Goal: Use online tool/utility

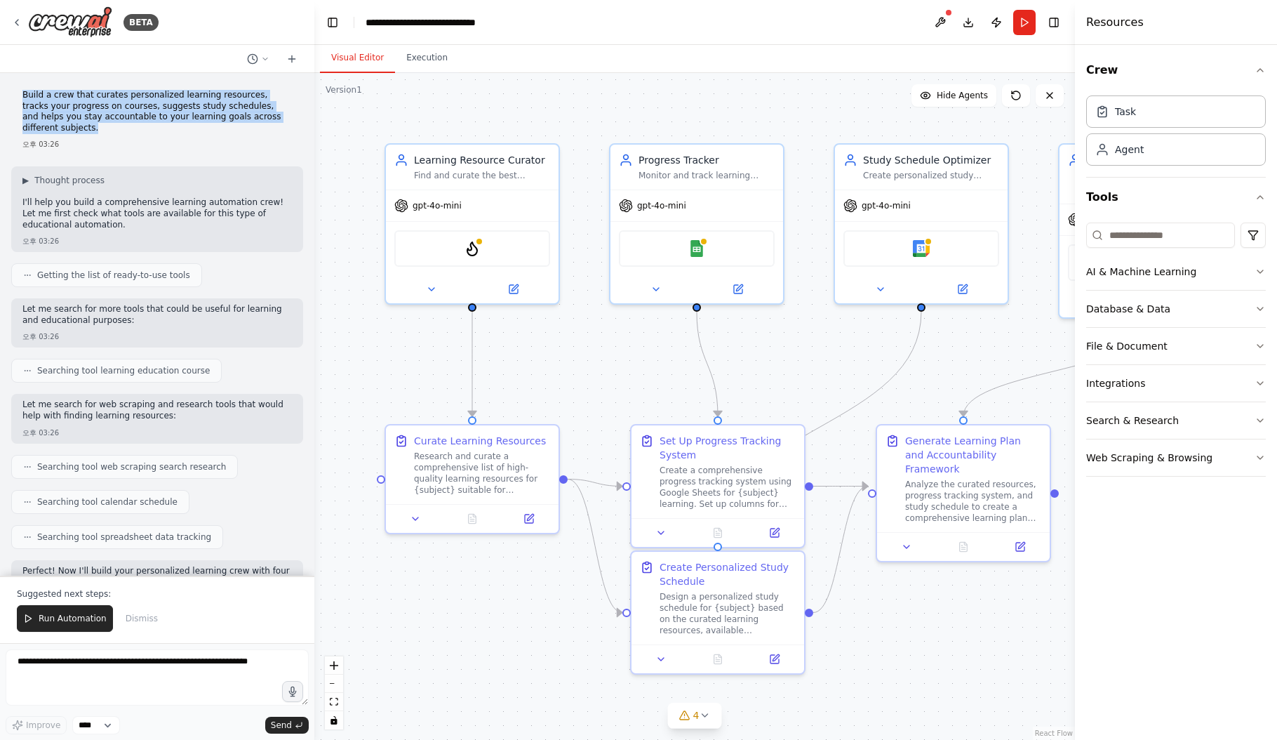
drag, startPoint x: 65, startPoint y: 130, endPoint x: 17, endPoint y: 96, distance: 59.0
click at [17, 96] on div "Build a crew that curates personalized learning resources, tracks your progress…" at bounding box center [157, 119] width 292 height 71
click at [264, 60] on icon at bounding box center [265, 59] width 8 height 8
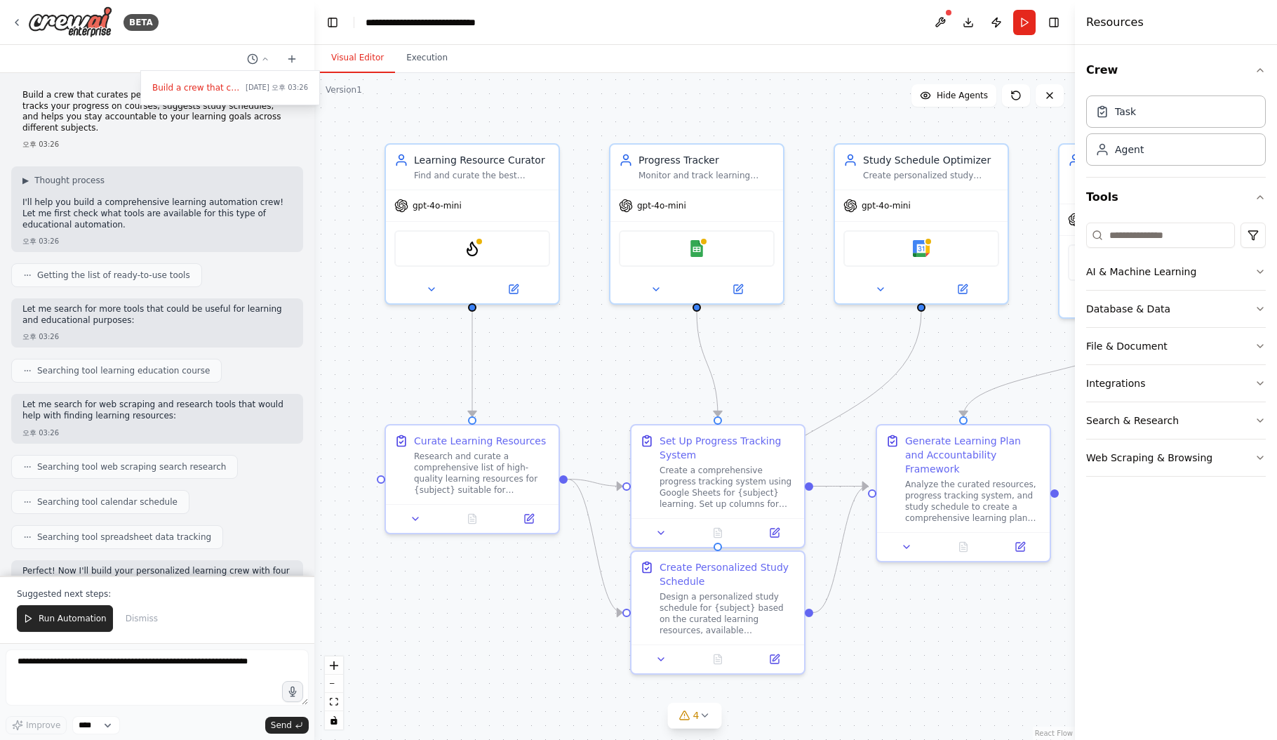
click at [63, 119] on div at bounding box center [157, 370] width 314 height 740
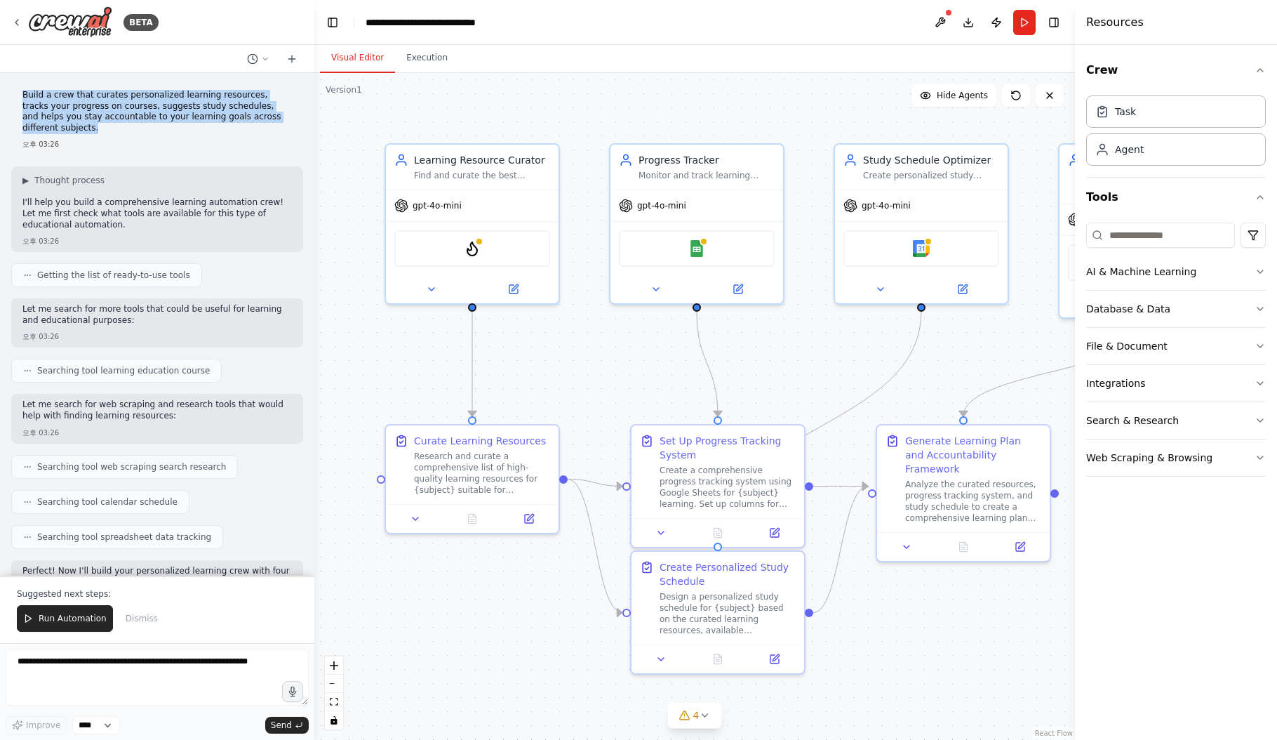
drag, startPoint x: 69, startPoint y: 124, endPoint x: 14, endPoint y: 98, distance: 60.6
click at [14, 98] on div "Build a crew that curates personalized learning resources, tracks your progress…" at bounding box center [157, 119] width 292 height 71
copy p "Build a crew that curates personalized learning resources, tracks your progress…"
click at [491, 463] on div "Research and curate a comprehensive list of high-quality learning resources for…" at bounding box center [482, 470] width 136 height 45
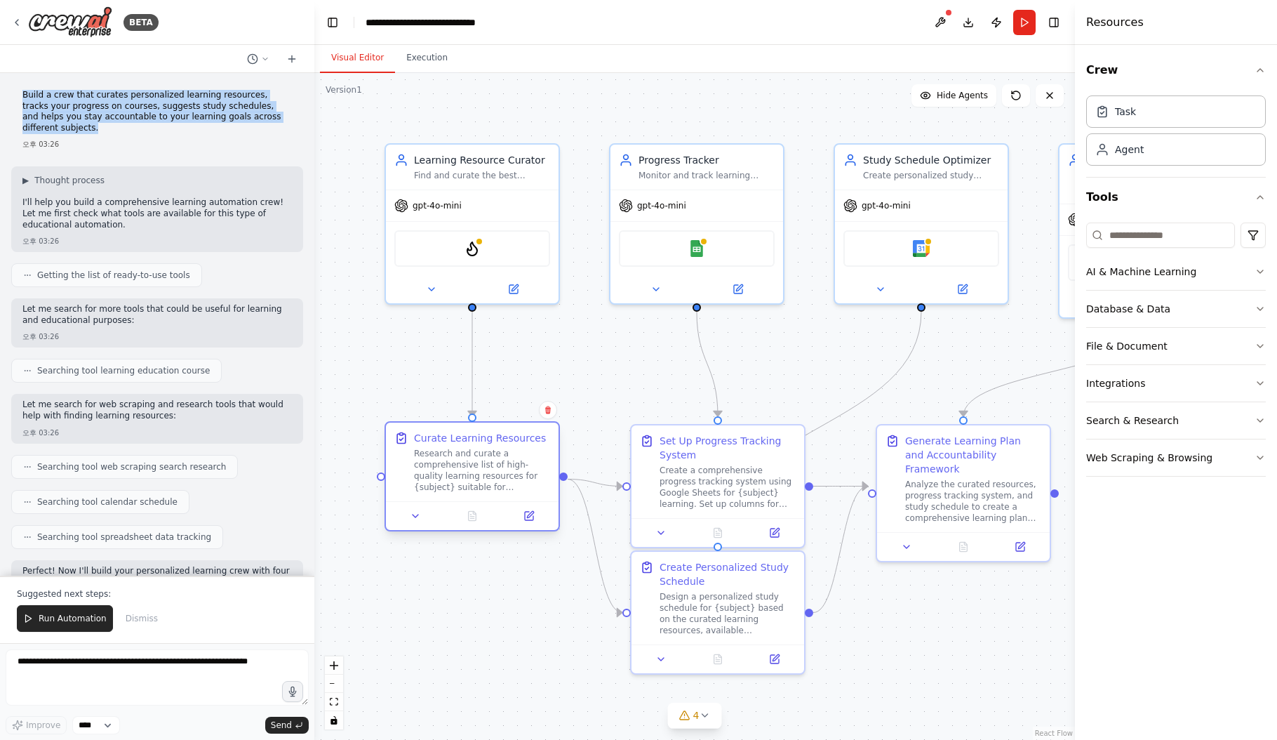
click at [491, 463] on div "Research and curate a comprehensive list of high-quality learning resources for…" at bounding box center [482, 470] width 136 height 45
click at [415, 517] on icon at bounding box center [416, 516] width 6 height 3
click at [407, 515] on button at bounding box center [416, 515] width 48 height 17
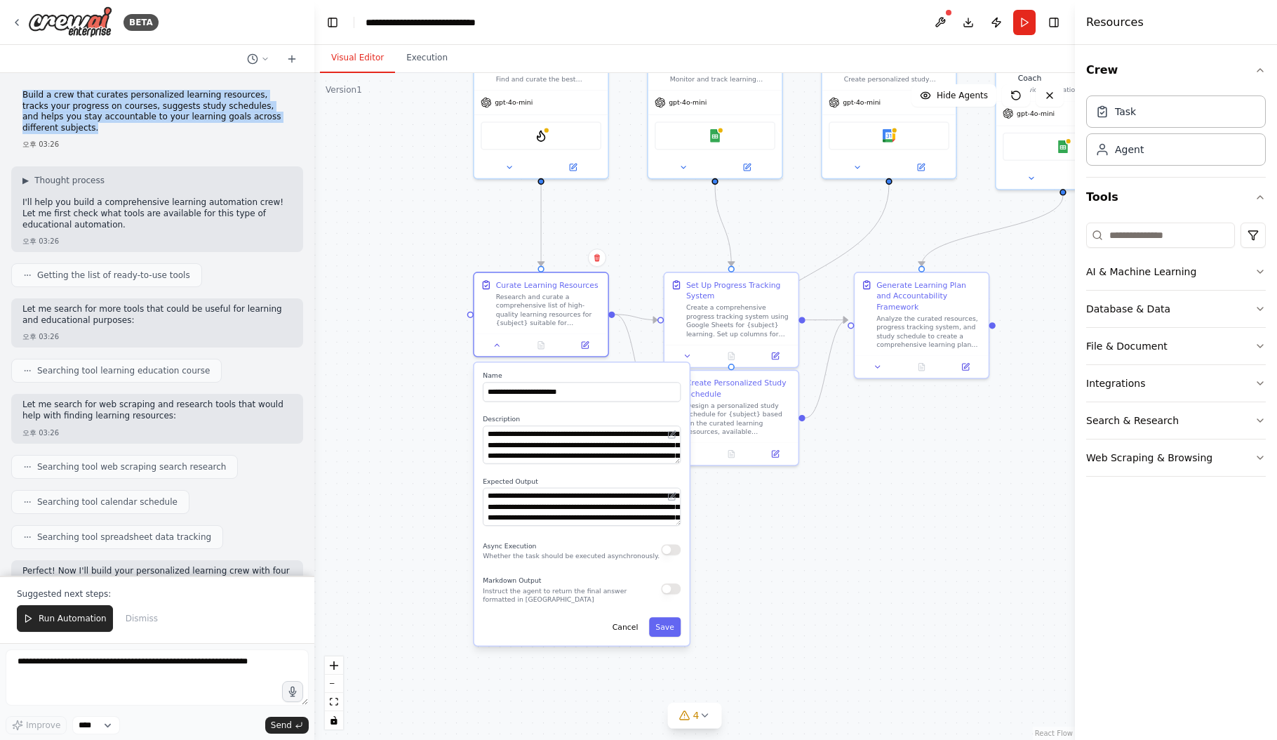
drag, startPoint x: 875, startPoint y: 643, endPoint x: 864, endPoint y: 452, distance: 191.2
click at [913, 436] on div ".deletable-edge-delete-btn { width: 20px; height: 20px; border: 0px solid #ffff…" at bounding box center [694, 406] width 761 height 667
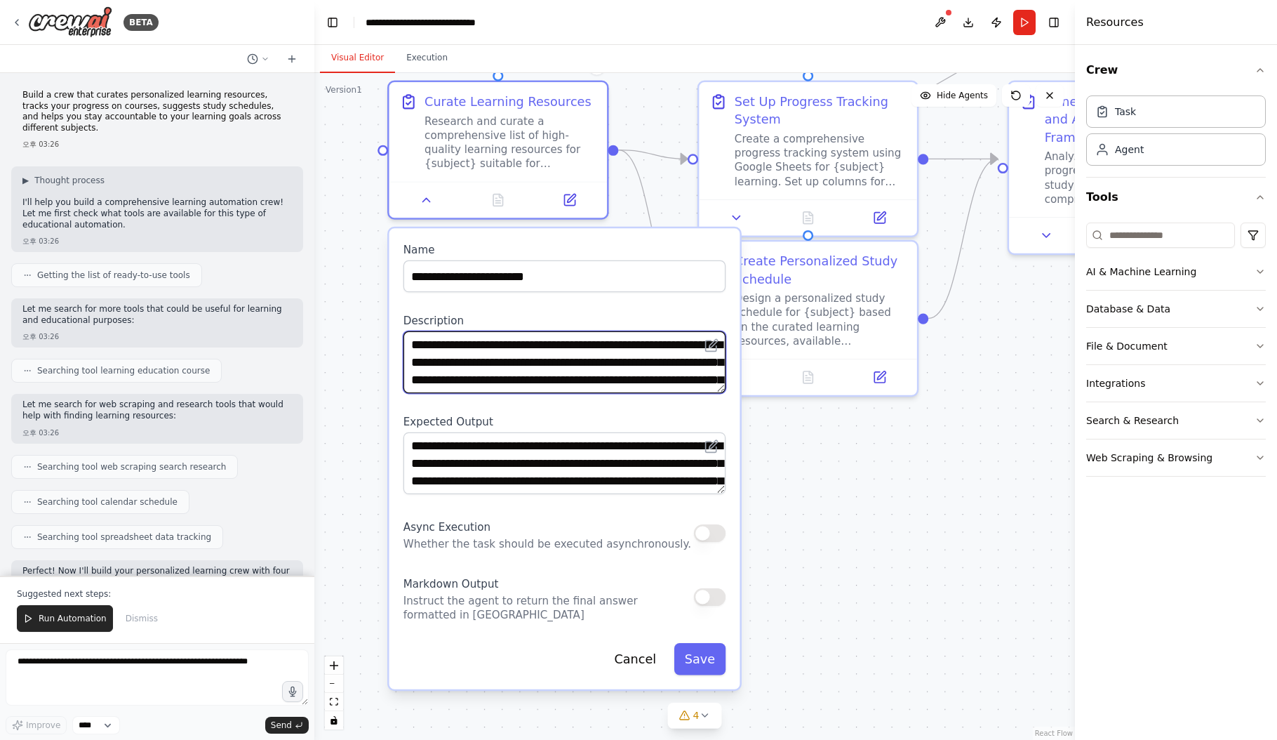
click at [499, 355] on textarea "**********" at bounding box center [565, 362] width 322 height 62
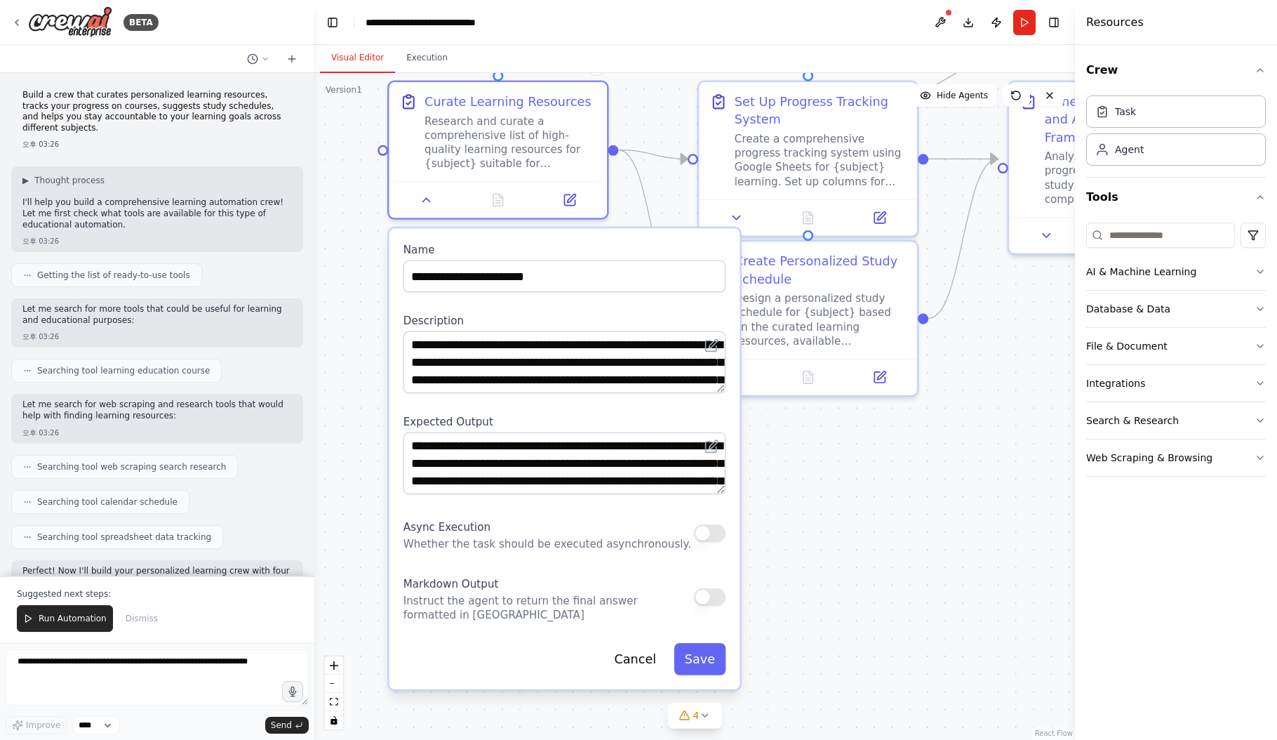
click at [974, 503] on div ".deletable-edge-delete-btn { width: 20px; height: 20px; border: 0px solid #ffff…" at bounding box center [694, 406] width 761 height 667
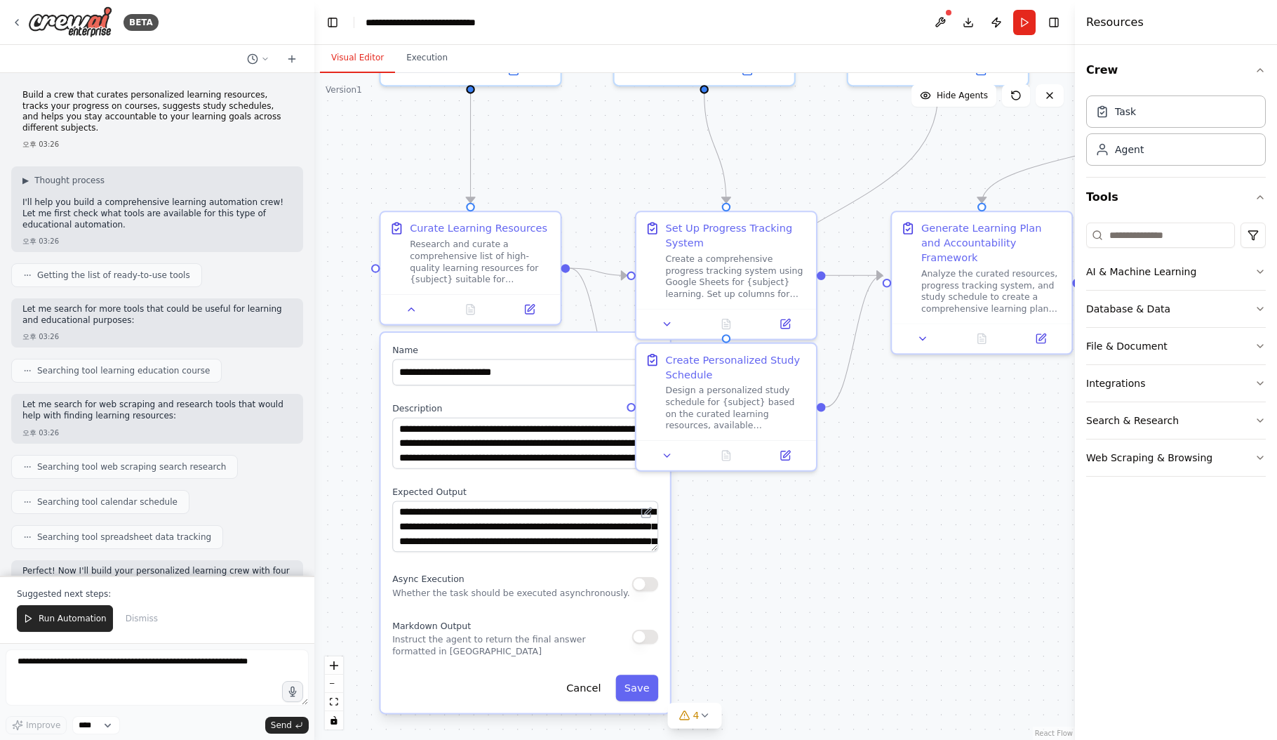
drag, startPoint x: 423, startPoint y: 129, endPoint x: 316, endPoint y: 180, distance: 118.7
click at [316, 180] on div ".deletable-edge-delete-btn { width: 20px; height: 20px; border: 0px solid #ffff…" at bounding box center [694, 406] width 761 height 667
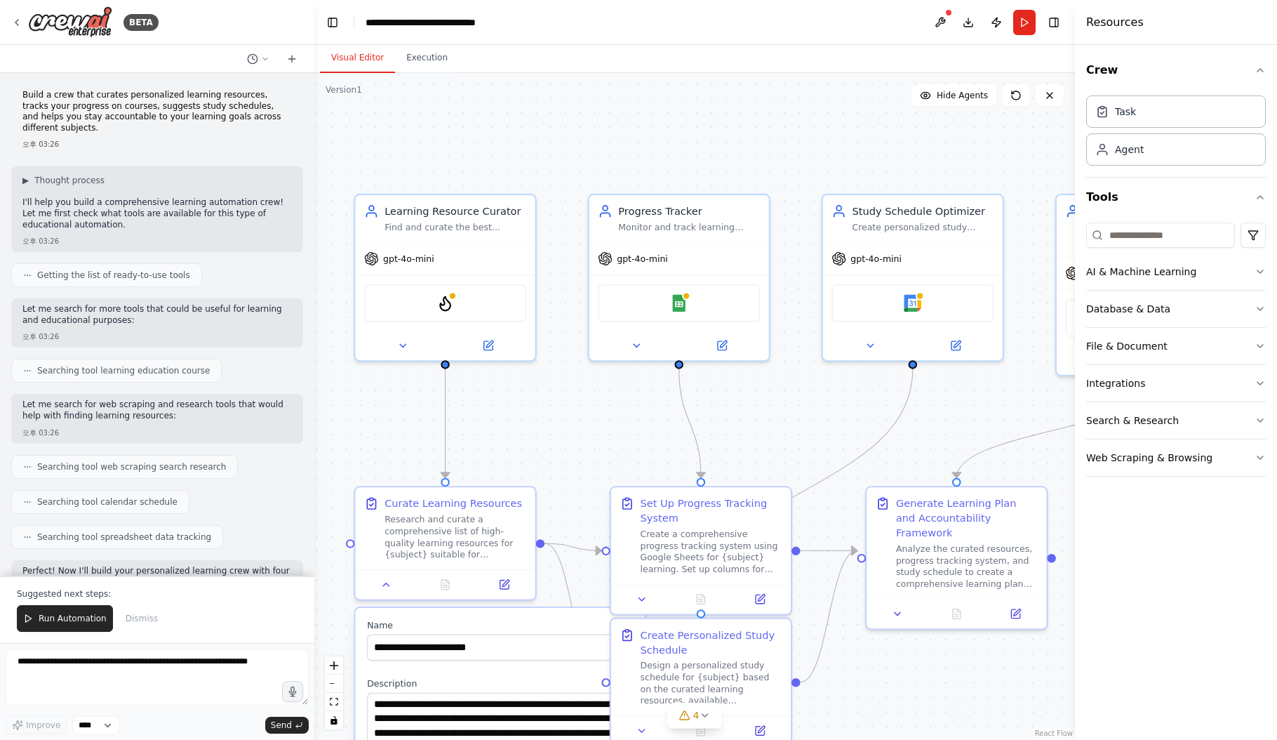
drag, startPoint x: 564, startPoint y: 147, endPoint x: 541, endPoint y: 423, distance: 276.1
click at [541, 423] on div ".deletable-edge-delete-btn { width: 20px; height: 20px; border: 0px solid #ffff…" at bounding box center [694, 406] width 761 height 667
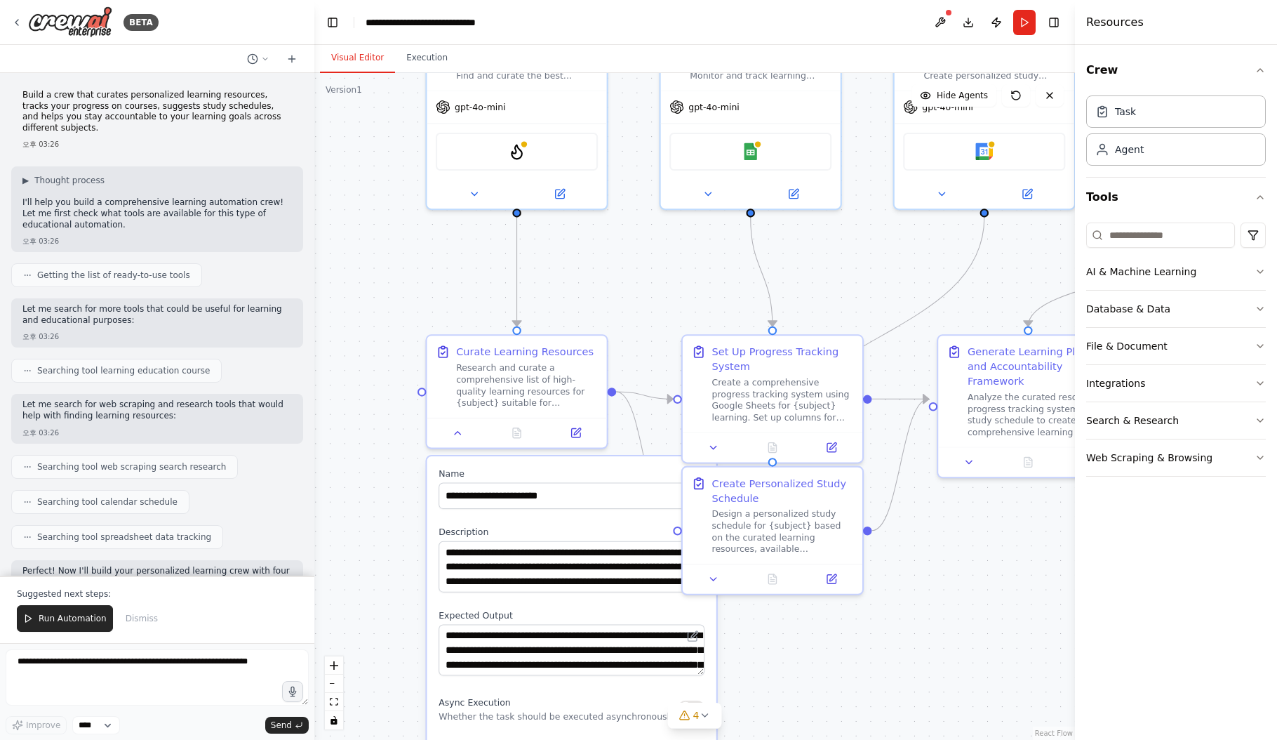
drag, startPoint x: 771, startPoint y: 407, endPoint x: 908, endPoint y: 248, distance: 209.6
click at [908, 248] on div ".deletable-edge-delete-btn { width: 20px; height: 20px; border: 0px solid #ffff…" at bounding box center [694, 406] width 761 height 667
